Goal: Transaction & Acquisition: Purchase product/service

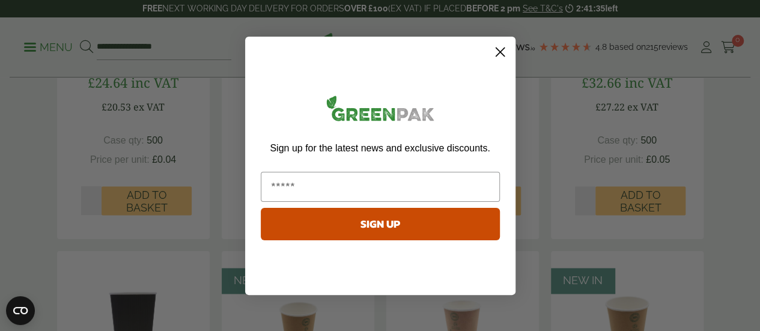
scroll to position [789, 0]
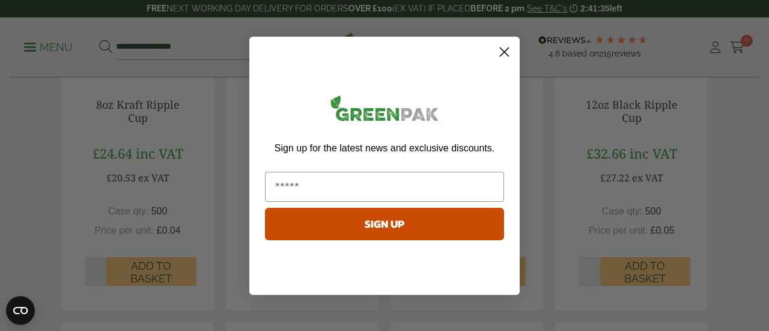
click at [757, 157] on html "Consent Details [#IABV2SETTINGS#] About This website uses cookies We use cookie…" at bounding box center [384, 261] width 769 height 2100
click at [507, 48] on circle "Close dialog" at bounding box center [505, 51] width 20 height 20
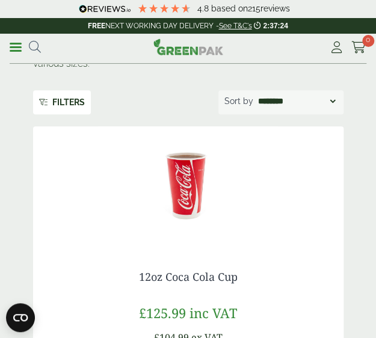
scroll to position [0, 0]
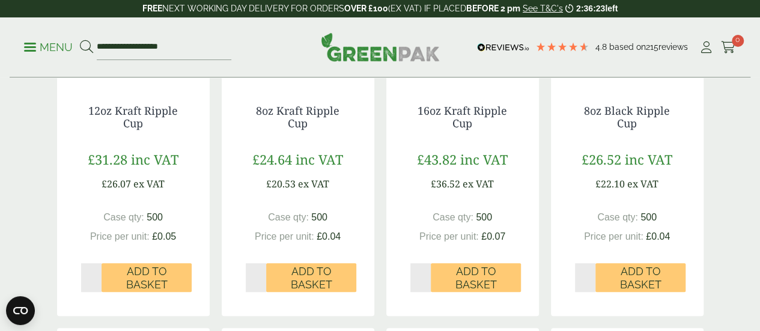
scroll to position [408, 0]
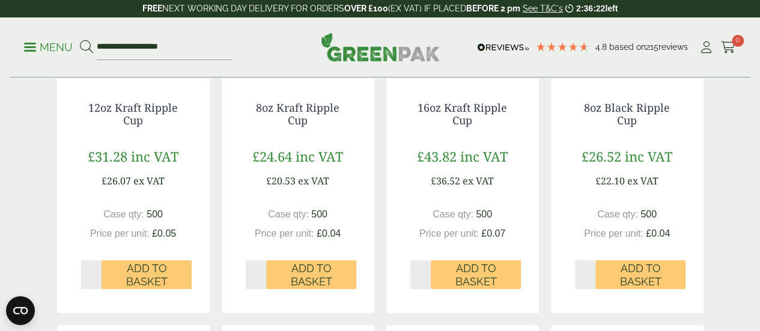
drag, startPoint x: 0, startPoint y: 0, endPoint x: 768, endPoint y: 106, distance: 774.8
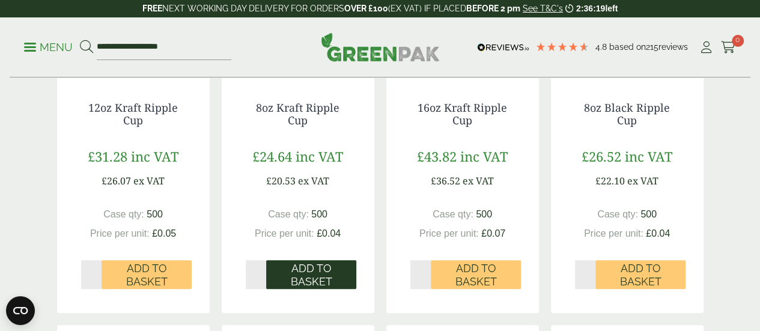
click at [315, 288] on span "Add to Basket" at bounding box center [311, 275] width 73 height 26
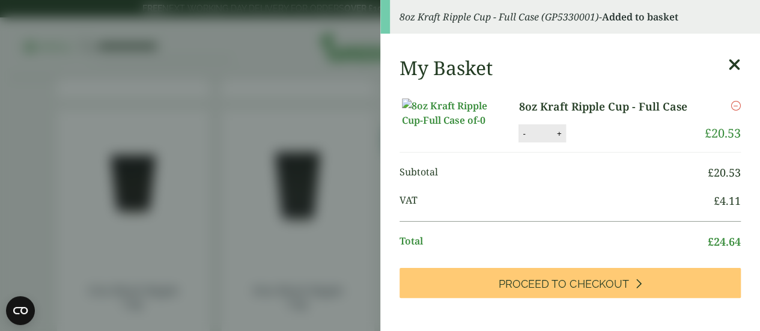
scroll to position [854, 0]
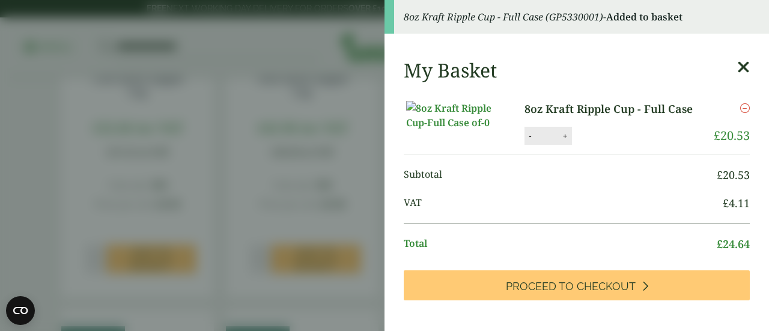
drag, startPoint x: 765, startPoint y: 100, endPoint x: 769, endPoint y: 206, distance: 105.9
click at [760, 206] on html "4.8 Based on 215 reviews FREE NEXT WORKING DAY DELIVERY - See T&C's 2:36:13 lef…" at bounding box center [384, 221] width 769 height 2151
click at [738, 66] on icon at bounding box center [744, 67] width 13 height 17
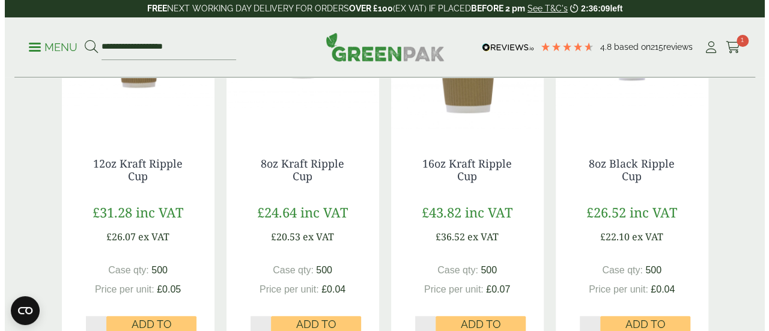
scroll to position [319, 0]
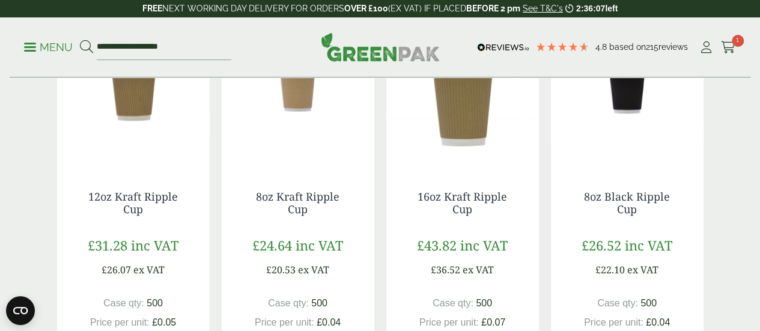
click at [34, 44] on p "Menu" at bounding box center [48, 47] width 49 height 14
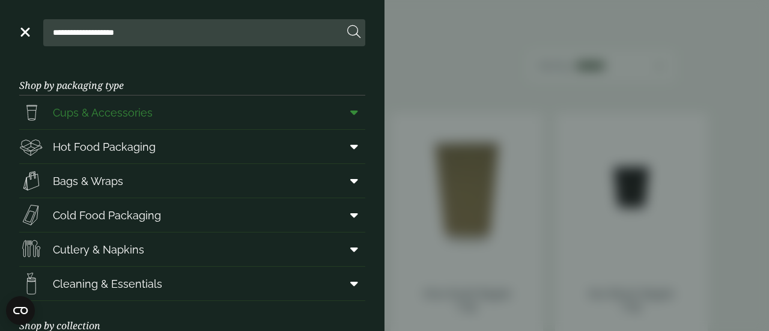
click at [350, 115] on icon at bounding box center [354, 112] width 8 height 12
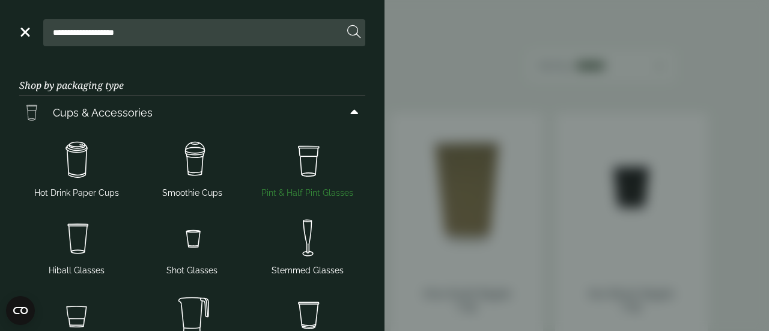
click at [311, 189] on span "Pint & Half Pint Glasses" at bounding box center [307, 193] width 92 height 13
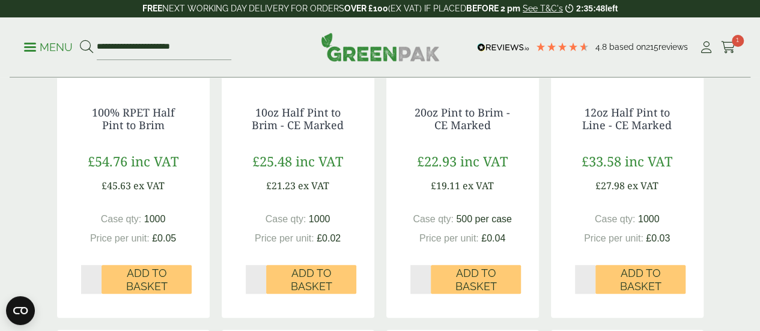
scroll to position [409, 0]
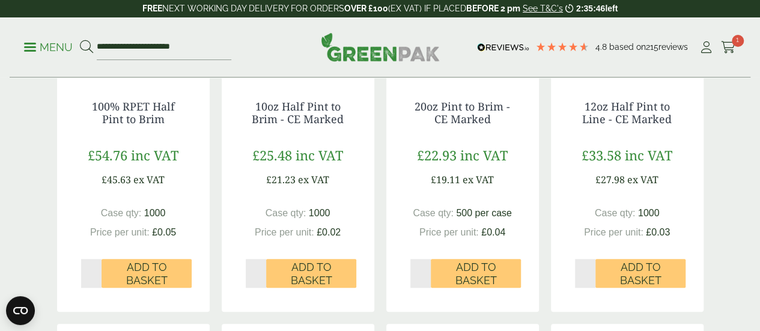
drag, startPoint x: 763, startPoint y: 35, endPoint x: 769, endPoint y: 96, distance: 60.4
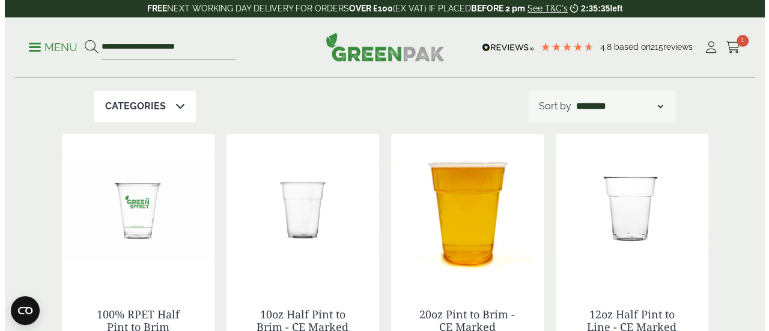
scroll to position [195, 0]
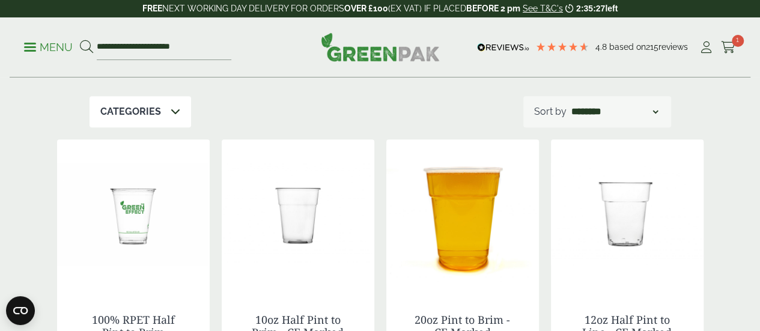
click at [34, 45] on p "Menu" at bounding box center [48, 47] width 49 height 14
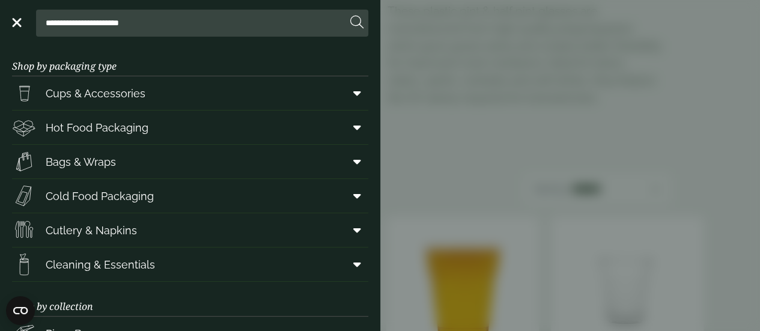
click at [34, 45] on aside "**********" at bounding box center [380, 165] width 760 height 331
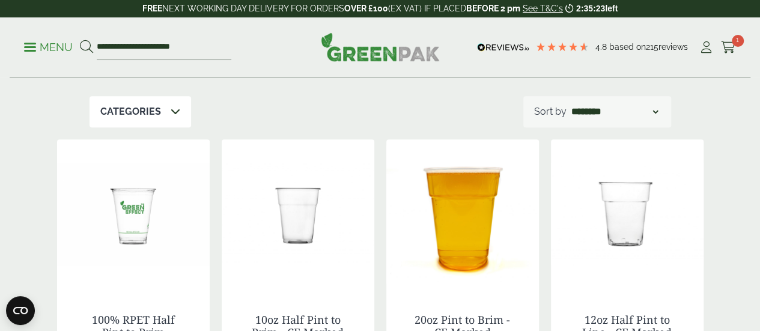
click at [29, 47] on span at bounding box center [30, 47] width 12 height 2
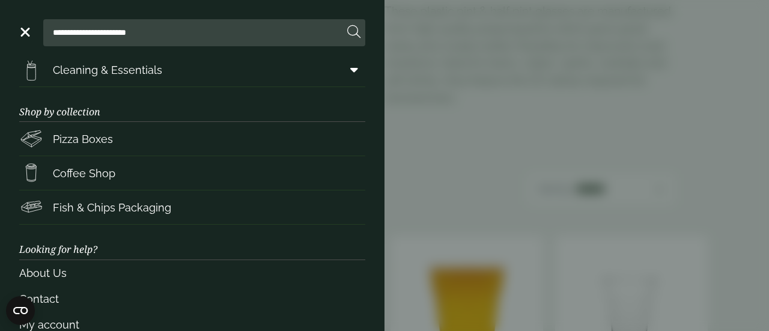
scroll to position [262, 0]
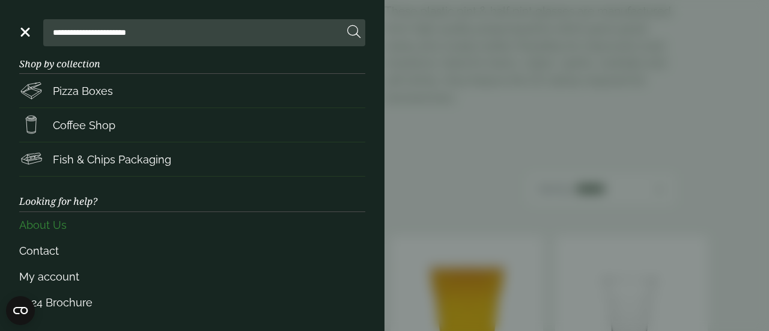
click at [47, 223] on link "About Us" at bounding box center [192, 225] width 346 height 26
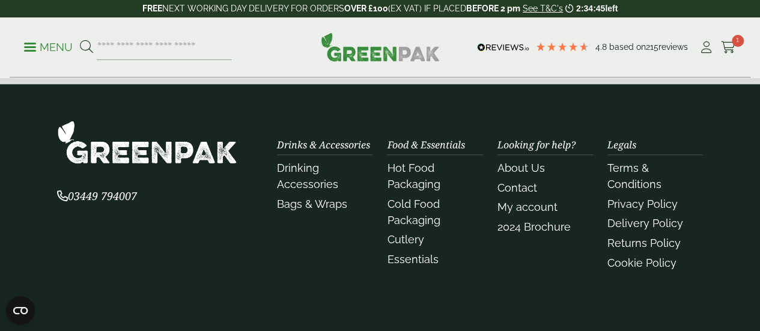
scroll to position [471, 0]
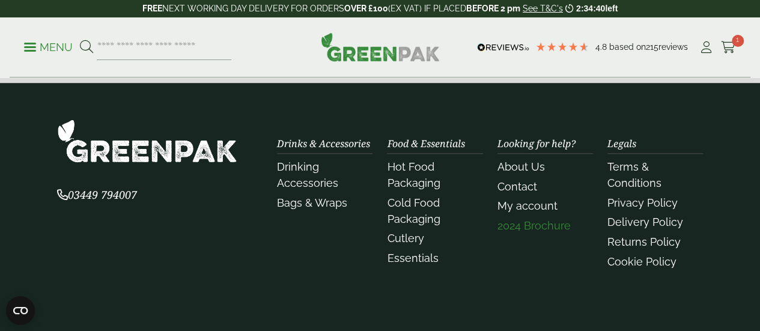
click at [522, 223] on link "2024 Brochure" at bounding box center [534, 225] width 73 height 13
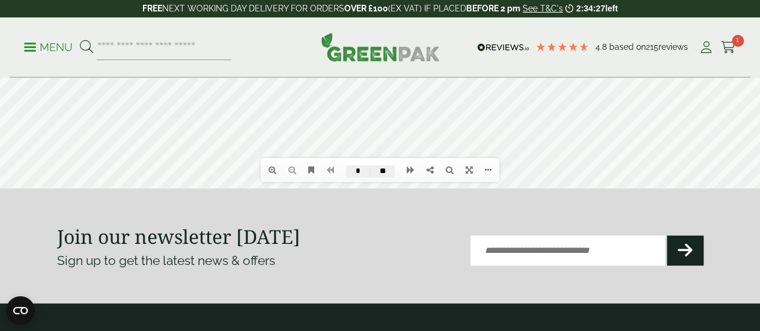
scroll to position [22, 0]
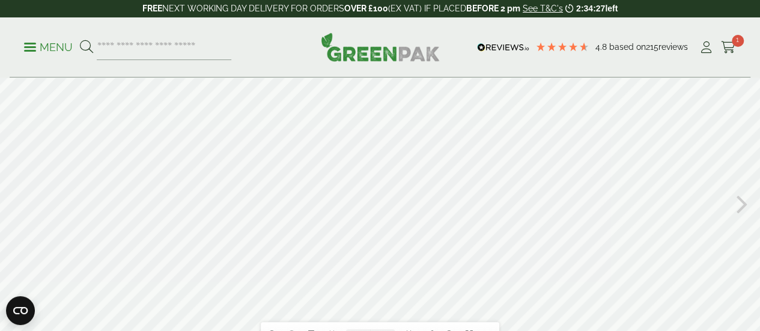
drag, startPoint x: 765, startPoint y: 116, endPoint x: 737, endPoint y: 68, distance: 55.5
drag, startPoint x: 737, startPoint y: 124, endPoint x: 738, endPoint y: 203, distance: 79.3
click at [738, 203] on div "Table of contents Bookmarks Thumbnails Search Share Please wait... the Applicat…" at bounding box center [380, 205] width 760 height 298
click at [738, 203] on icon at bounding box center [742, 204] width 11 height 31
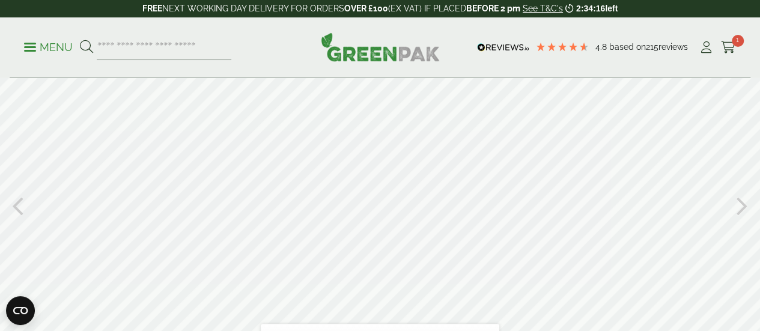
click at [744, 203] on icon at bounding box center [742, 204] width 11 height 31
click at [624, 196] on div at bounding box center [380, 205] width 760 height 298
click at [742, 205] on icon at bounding box center [742, 204] width 11 height 31
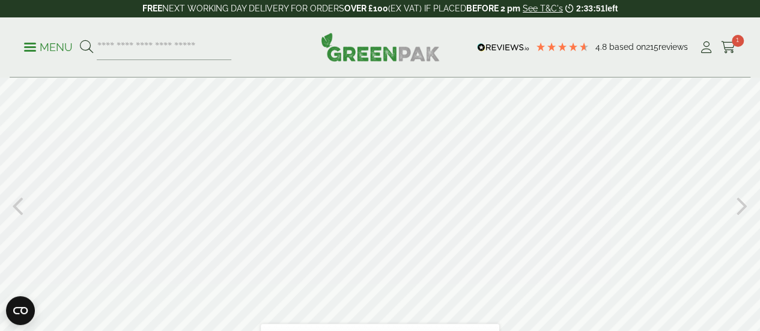
type input "**"
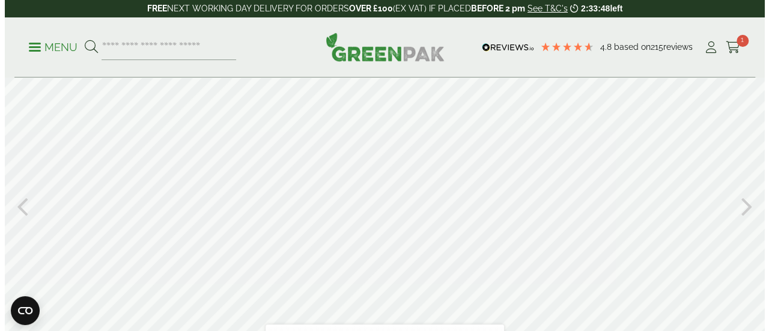
scroll to position [0, 0]
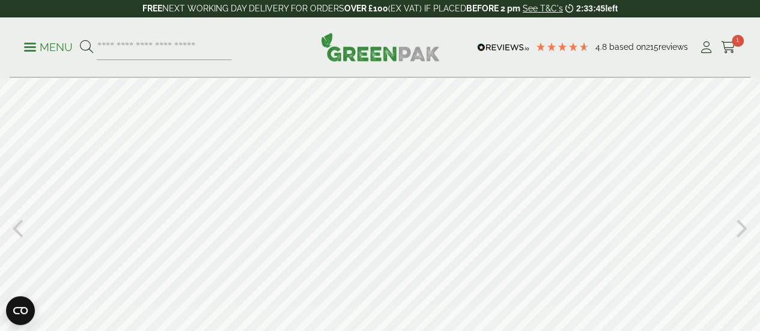
click at [29, 46] on span at bounding box center [30, 47] width 12 height 2
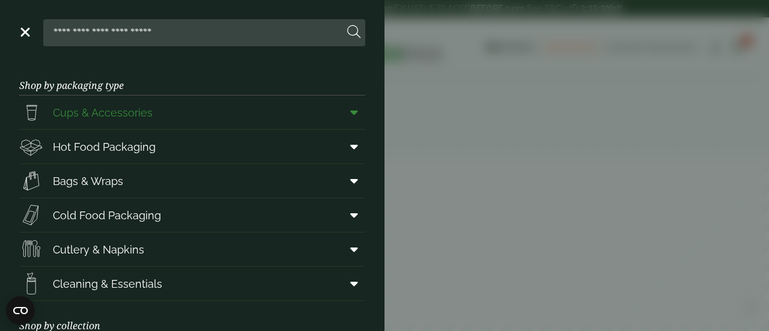
click at [341, 108] on span at bounding box center [351, 112] width 27 height 23
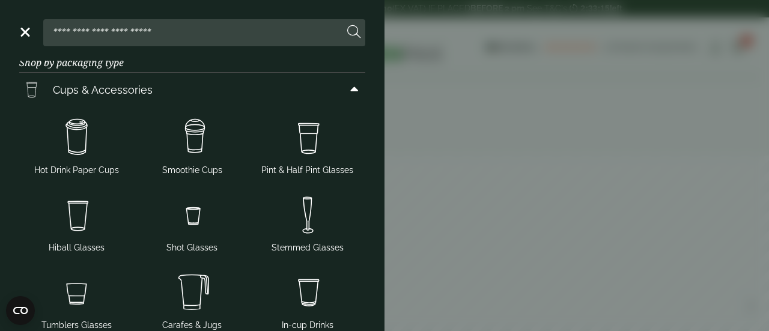
scroll to position [21, 0]
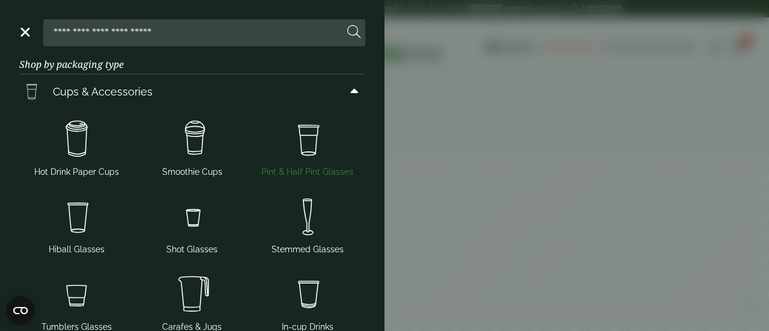
click at [311, 166] on span "Pint & Half Pint Glasses" at bounding box center [307, 172] width 92 height 13
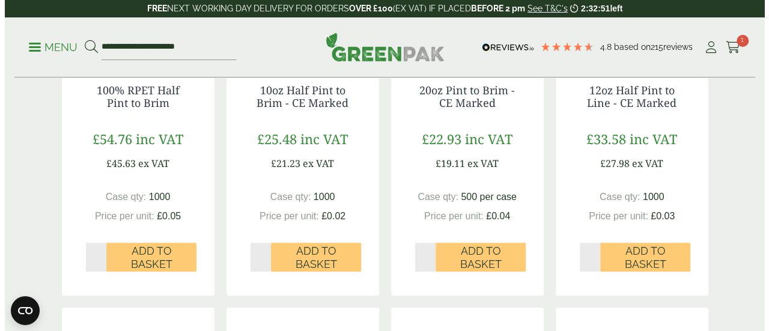
scroll to position [428, 0]
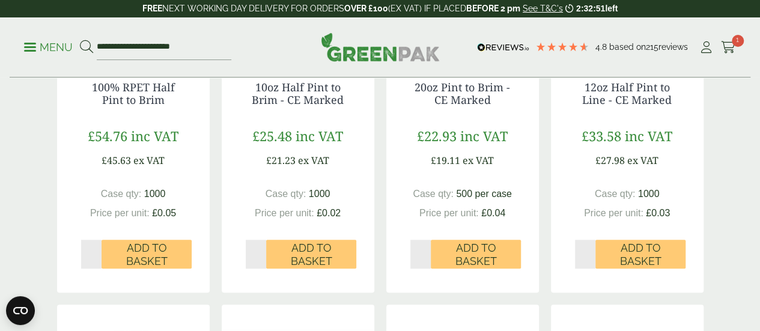
drag, startPoint x: 765, startPoint y: 41, endPoint x: 766, endPoint y: 104, distance: 62.5
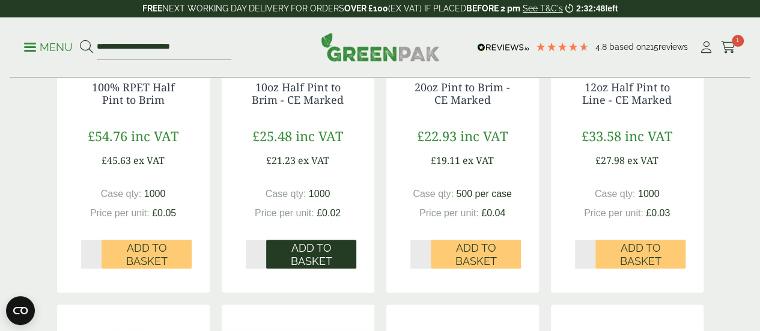
click at [313, 267] on span "Add to Basket" at bounding box center [311, 255] width 73 height 26
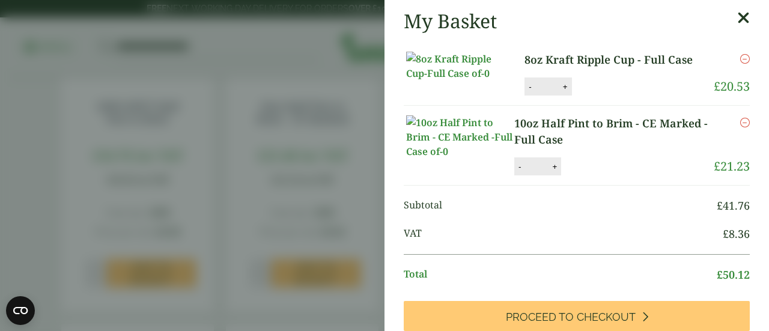
click at [715, 32] on div "My Basket" at bounding box center [577, 21] width 346 height 23
click at [560, 92] on button "+" at bounding box center [566, 87] width 12 height 10
type input "*"
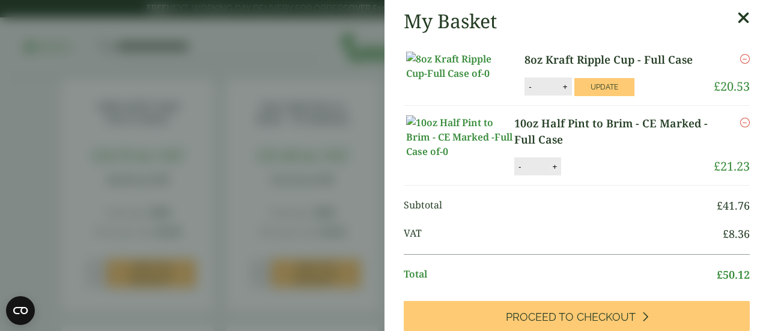
drag, startPoint x: 605, startPoint y: 44, endPoint x: 552, endPoint y: 204, distance: 168.8
click at [552, 186] on li "10oz Half Pint to Brim - CE Marked - Full Case 10oz Half Pint to Brim - CE Mark…" at bounding box center [577, 146] width 346 height 80
drag, startPoint x: 596, startPoint y: 209, endPoint x: 552, endPoint y: 203, distance: 43.7
click at [552, 176] on div "10oz Half Pint to Brim - CE Marked - Full Case quantity - * + Update" at bounding box center [600, 166] width 170 height 18
click at [552, 172] on button "+" at bounding box center [555, 167] width 12 height 10
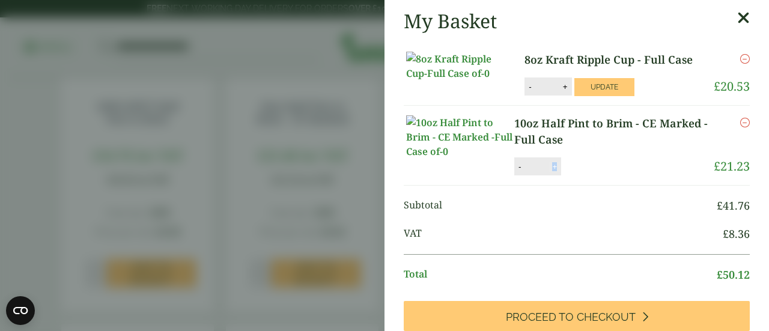
type input "*"
drag, startPoint x: 552, startPoint y: 203, endPoint x: 709, endPoint y: 153, distance: 164.4
click at [709, 153] on li "10oz Half Pint to Brim - CE Marked - Full Case 10oz Half Pint to Brim - CE Mark…" at bounding box center [577, 146] width 346 height 80
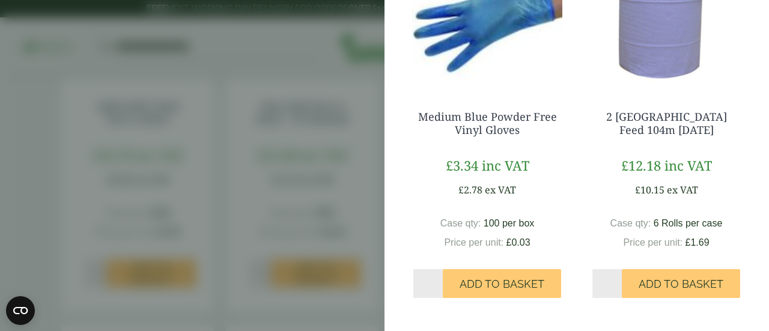
scroll to position [496, 0]
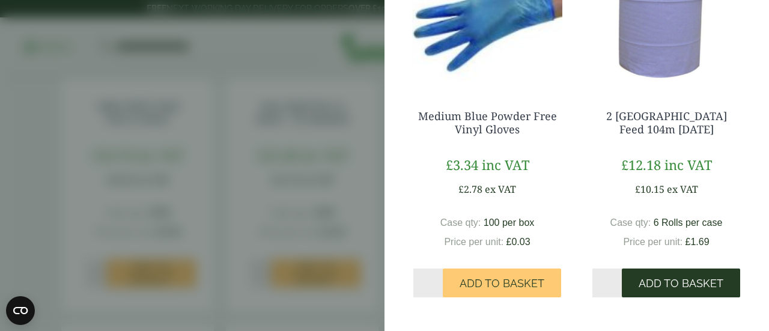
click at [673, 287] on span "Add to Basket" at bounding box center [681, 283] width 85 height 13
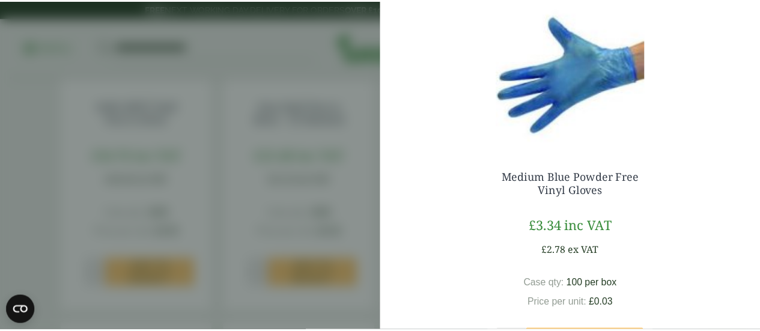
scroll to position [49, 0]
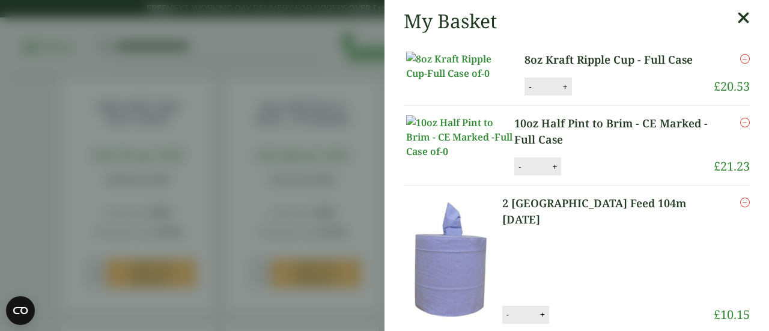
click at [738, 17] on icon at bounding box center [744, 18] width 13 height 17
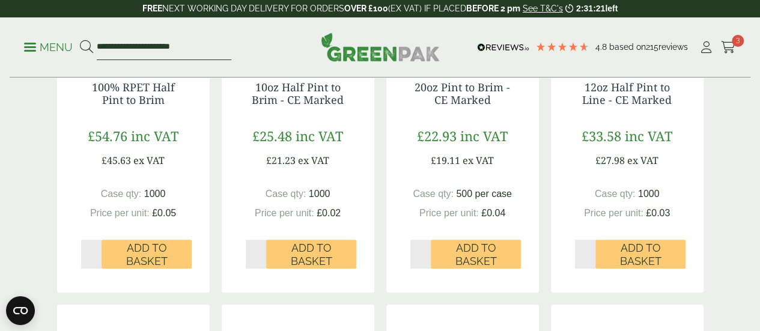
click at [170, 49] on input "**********" at bounding box center [164, 47] width 135 height 25
click at [215, 48] on input "**********" at bounding box center [164, 47] width 135 height 25
type input "*"
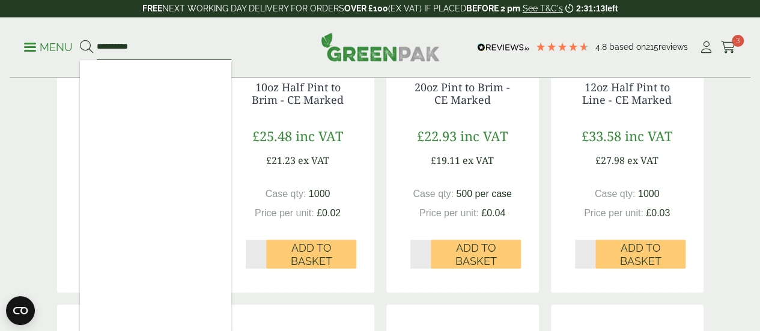
type input "**********"
click at [80, 40] on button at bounding box center [86, 48] width 13 height 16
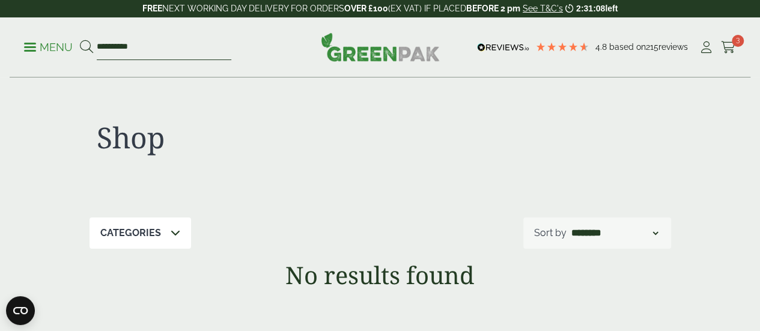
click at [211, 40] on input "**********" at bounding box center [164, 47] width 135 height 25
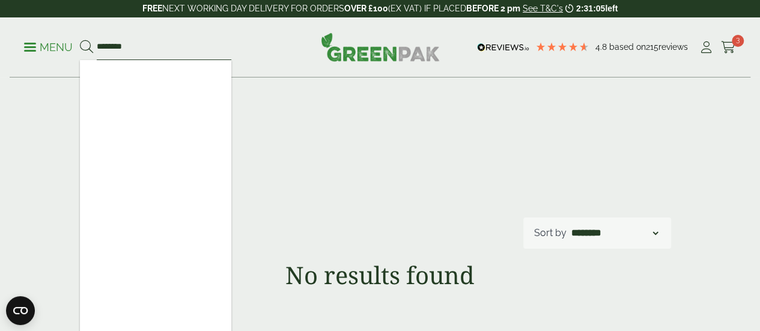
type input "********"
click at [80, 40] on button at bounding box center [86, 48] width 13 height 16
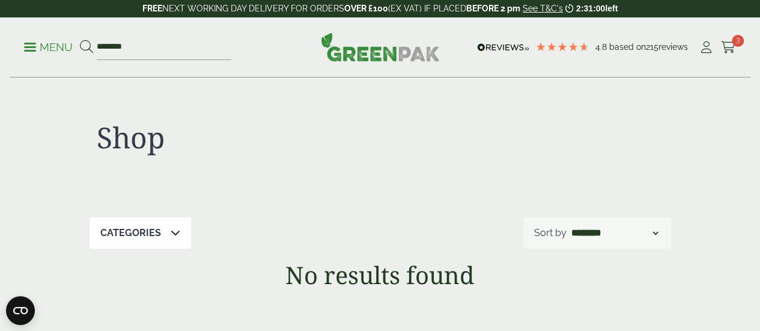
click at [59, 49] on p "Menu" at bounding box center [48, 47] width 49 height 14
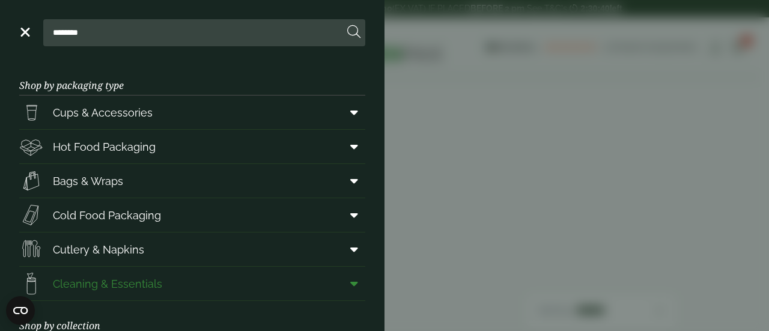
click at [350, 283] on icon at bounding box center [354, 284] width 8 height 12
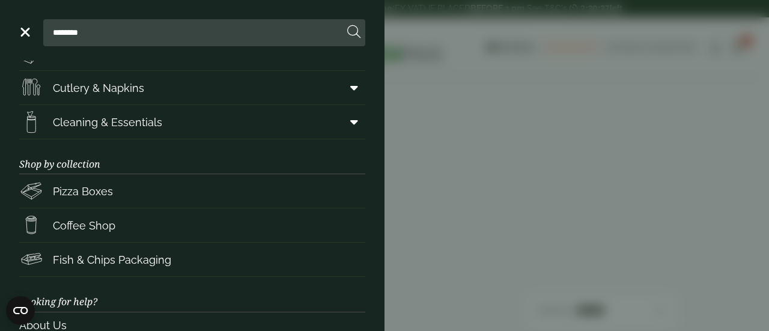
scroll to position [162, 0]
click at [118, 120] on span "Cleaning & Essentials" at bounding box center [107, 122] width 109 height 16
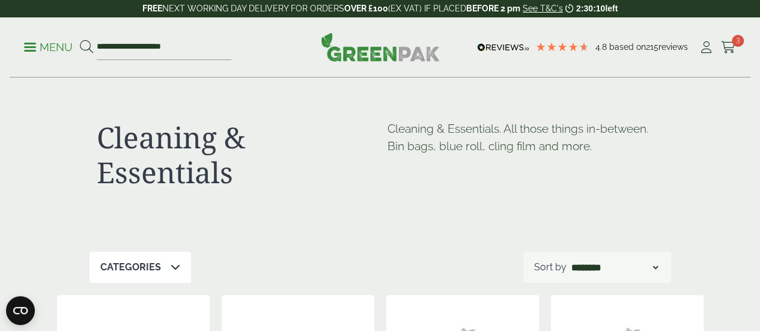
drag, startPoint x: 766, startPoint y: 40, endPoint x: 451, endPoint y: 211, distance: 358.5
drag, startPoint x: 451, startPoint y: 211, endPoint x: 554, endPoint y: 151, distance: 119.6
click at [554, 151] on div "Cleaning & Essentials Cleaning & Essentials. All those things in-between. Bin b…" at bounding box center [381, 165] width 582 height 174
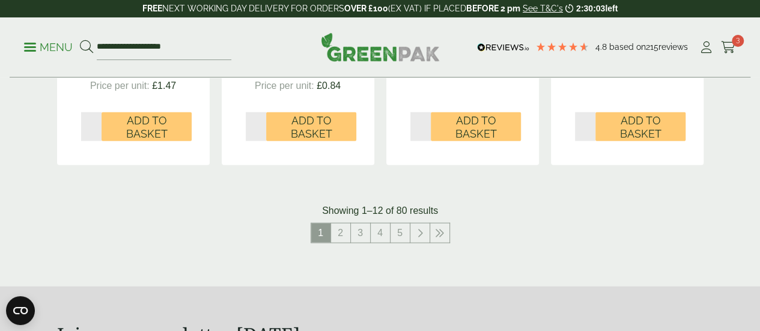
scroll to position [1372, 0]
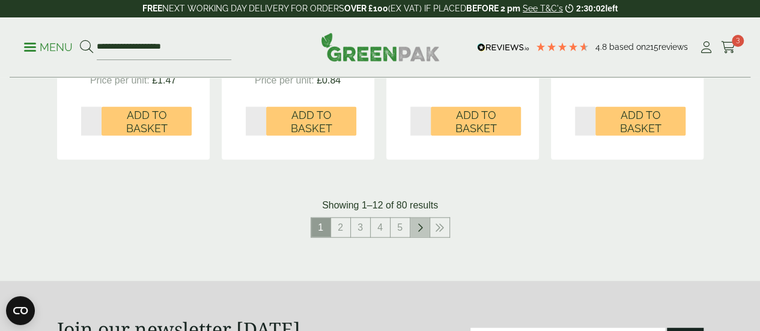
click at [417, 233] on icon at bounding box center [420, 228] width 6 height 10
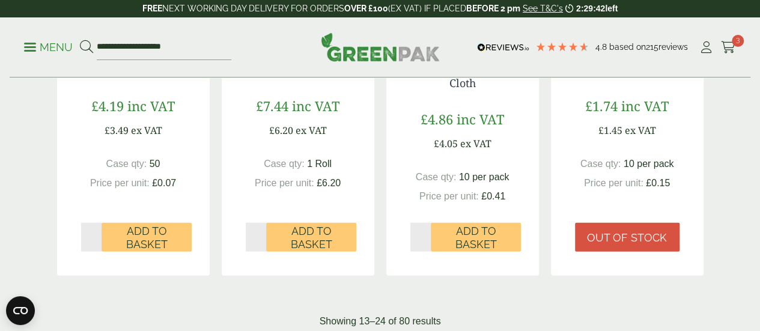
scroll to position [1352, 0]
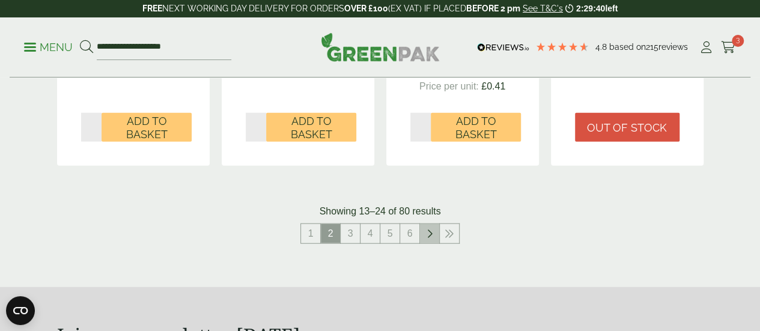
click at [429, 243] on link at bounding box center [429, 233] width 19 height 19
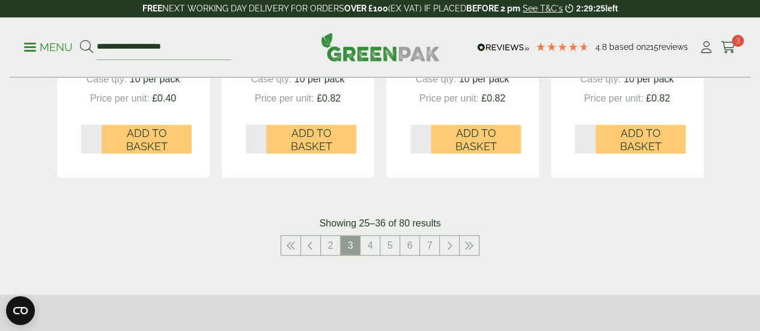
scroll to position [1364, 0]
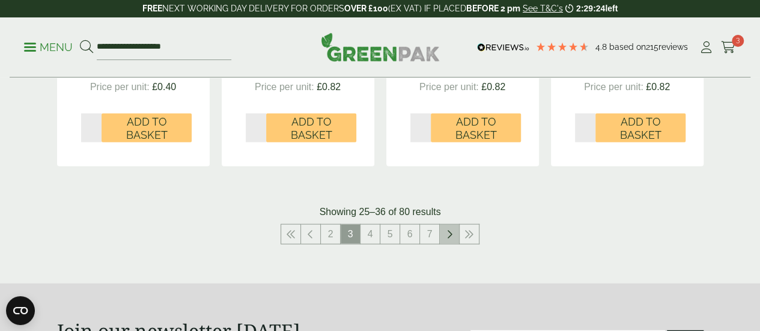
click at [449, 239] on icon at bounding box center [450, 235] width 6 height 10
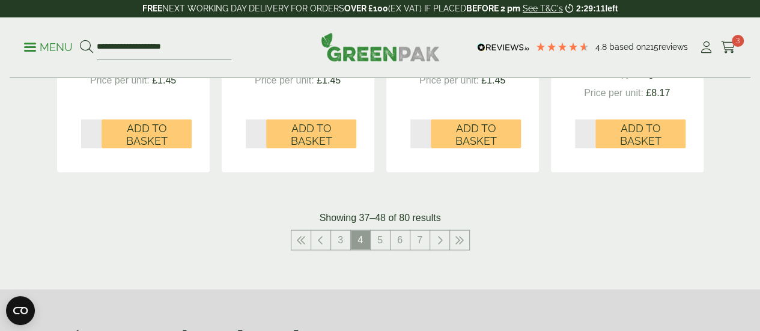
scroll to position [1376, 0]
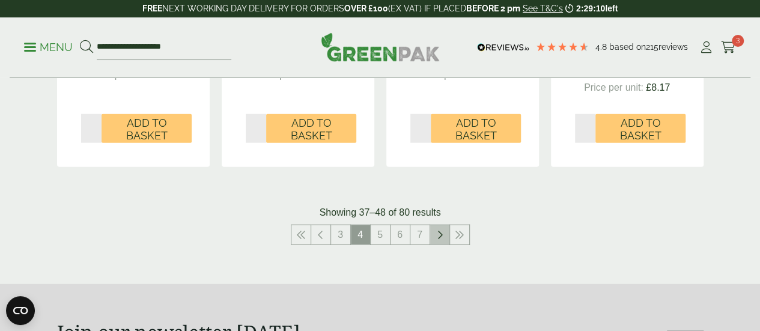
click at [438, 240] on icon at bounding box center [440, 235] width 6 height 10
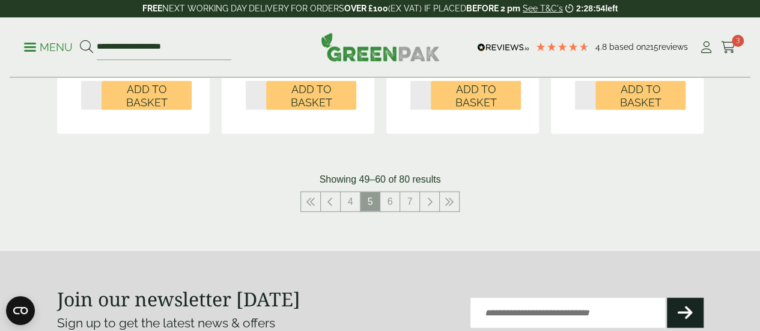
scroll to position [1386, 0]
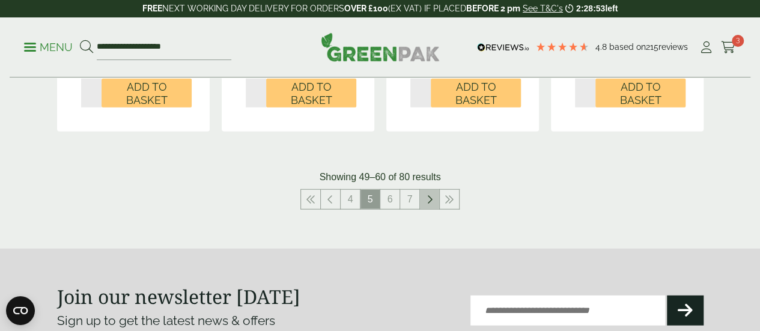
click at [430, 204] on icon at bounding box center [430, 200] width 6 height 10
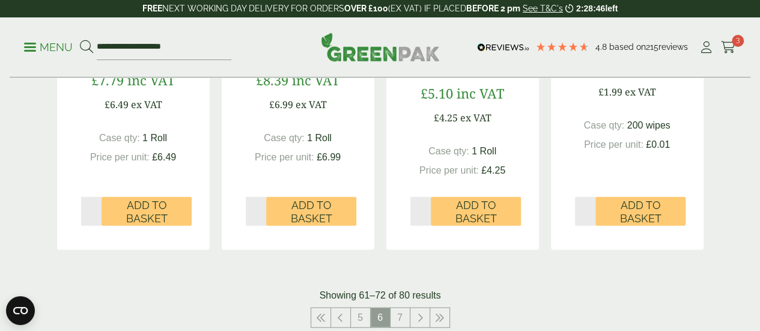
scroll to position [1326, 0]
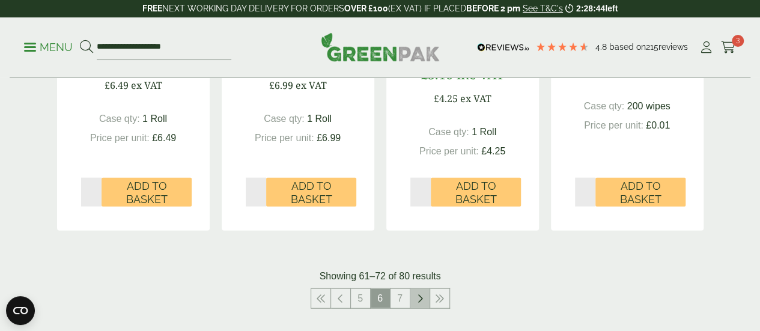
click at [418, 304] on icon at bounding box center [420, 299] width 6 height 10
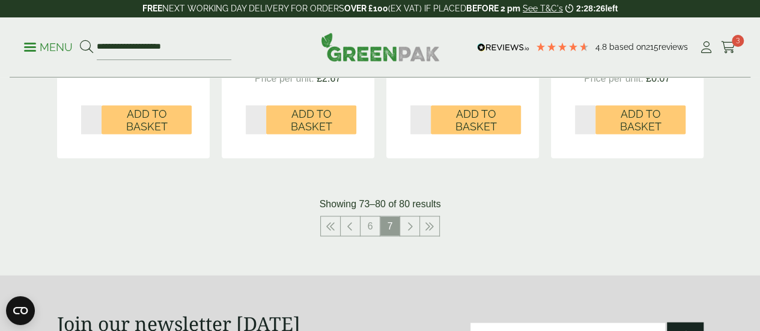
scroll to position [939, 0]
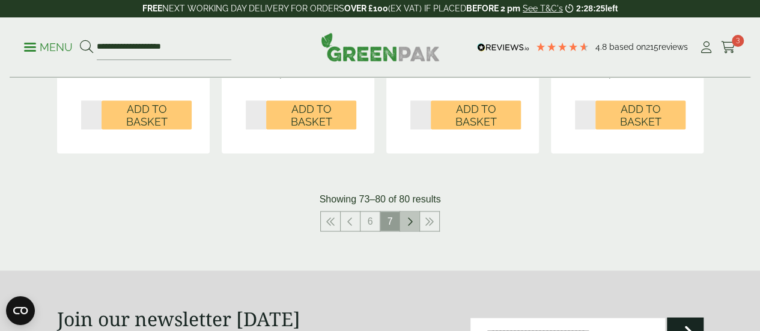
click at [411, 226] on icon at bounding box center [410, 221] width 6 height 10
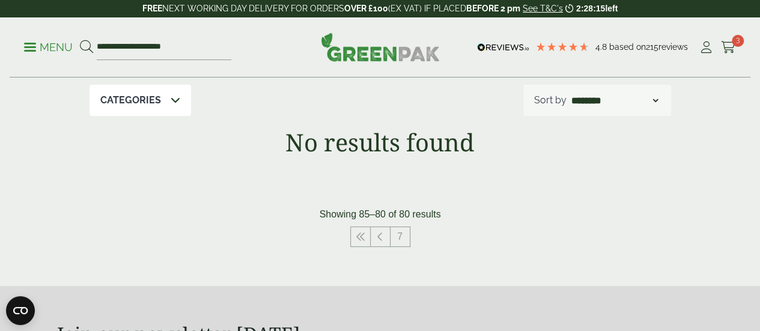
scroll to position [165, 0]
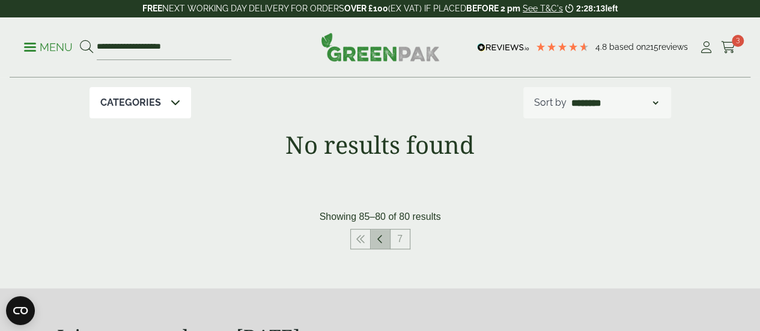
click at [382, 244] on icon at bounding box center [380, 239] width 6 height 10
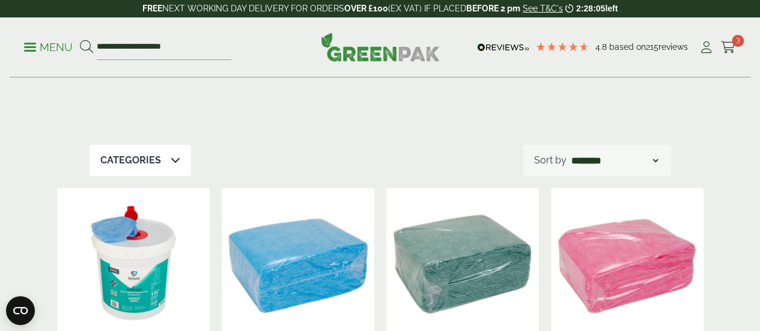
scroll to position [90, 0]
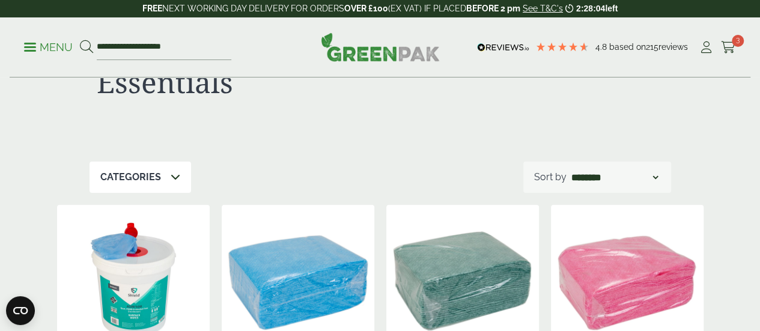
click at [651, 177] on select "**********" at bounding box center [614, 177] width 91 height 14
select select "*********"
click at [569, 170] on select "**********" at bounding box center [614, 177] width 91 height 14
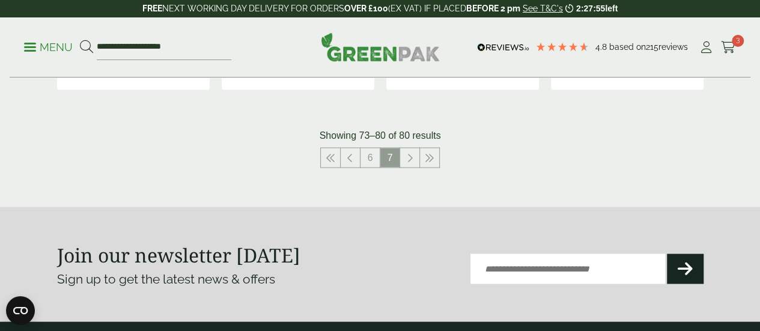
scroll to position [1034, 0]
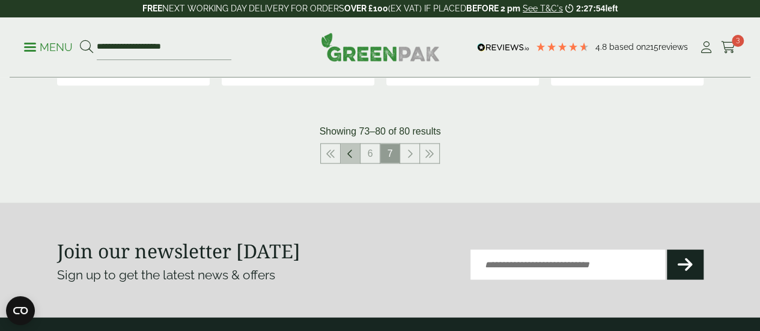
click at [354, 162] on link at bounding box center [350, 153] width 19 height 19
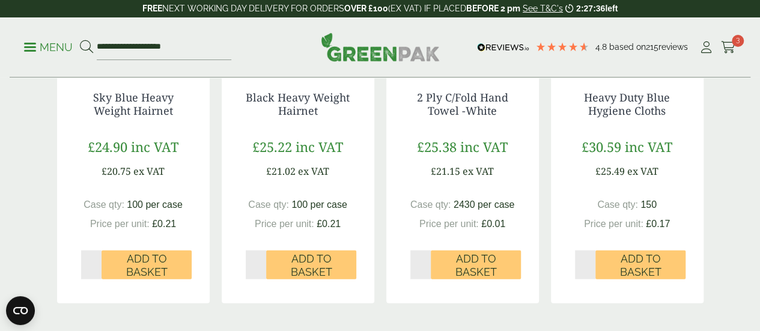
scroll to position [1256, 0]
